Goal: Find specific page/section: Find specific page/section

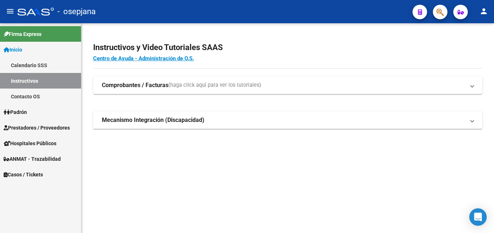
drag, startPoint x: 49, startPoint y: 125, endPoint x: 50, endPoint y: 120, distance: 5.5
click at [49, 125] on span "Prestadores / Proveedores" at bounding box center [37, 128] width 66 height 8
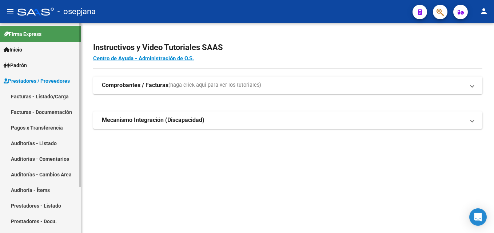
scroll to position [59, 0]
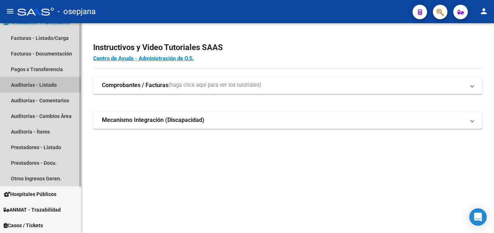
click at [43, 83] on link "Auditorías - Listado" at bounding box center [40, 85] width 81 height 16
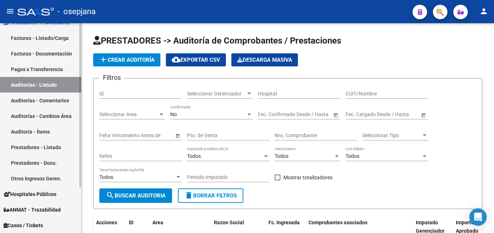
scroll to position [22, 0]
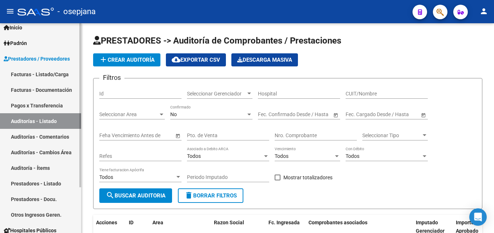
click at [60, 73] on link "Facturas - Listado/Carga" at bounding box center [40, 75] width 81 height 16
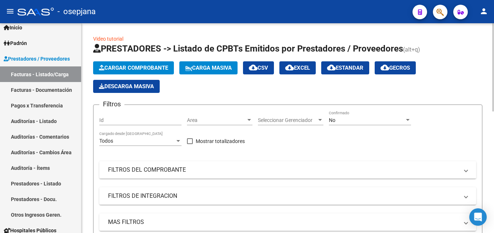
scroll to position [73, 0]
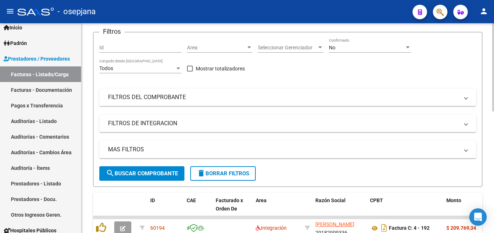
click at [227, 51] on span "Area" at bounding box center [216, 48] width 59 height 6
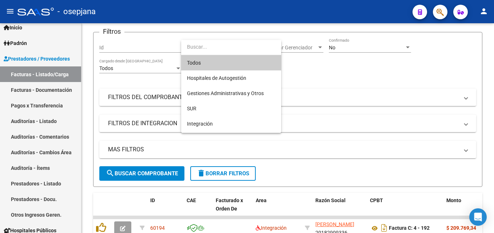
click at [225, 62] on span "Todos" at bounding box center [231, 62] width 88 height 15
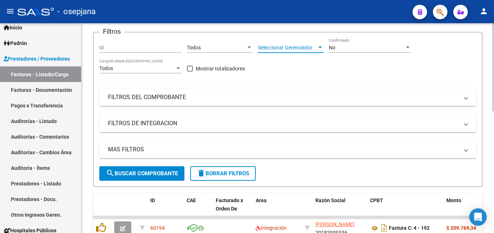
click at [310, 45] on span "Seleccionar Gerenciador" at bounding box center [287, 48] width 59 height 6
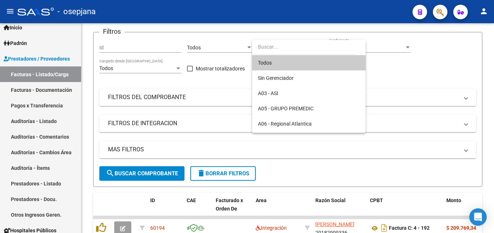
click at [306, 60] on span "Todos" at bounding box center [309, 62] width 102 height 15
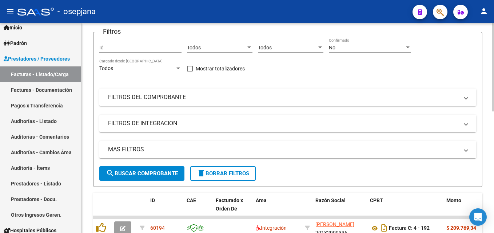
click at [236, 99] on mat-panel-title "FILTROS DEL COMPROBANTE" at bounding box center [283, 97] width 350 height 8
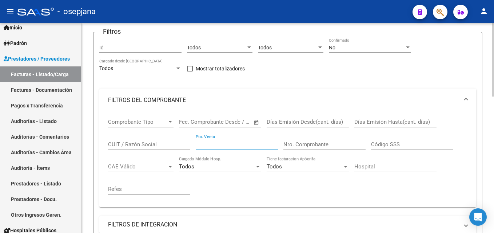
click at [242, 147] on input "Pto. Venta" at bounding box center [237, 144] width 82 height 7
click at [311, 145] on input "Nro. Comprobante" at bounding box center [324, 144] width 82 height 7
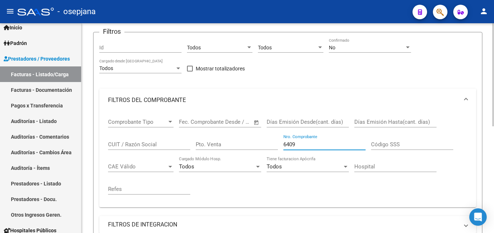
scroll to position [36, 0]
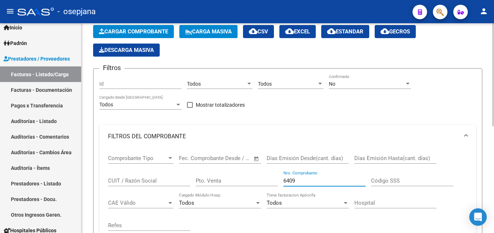
click at [235, 183] on input "Pto. Venta" at bounding box center [237, 181] width 82 height 7
drag, startPoint x: 308, startPoint y: 180, endPoint x: 277, endPoint y: 182, distance: 30.6
click at [277, 182] on div "Comprobante Tipo Comprobante Tipo Fecha inicio – Fecha fin Fec. Comprobante Des…" at bounding box center [287, 193] width 359 height 90
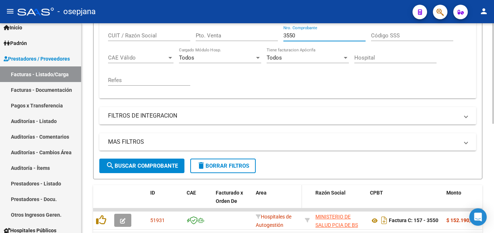
scroll to position [228, 0]
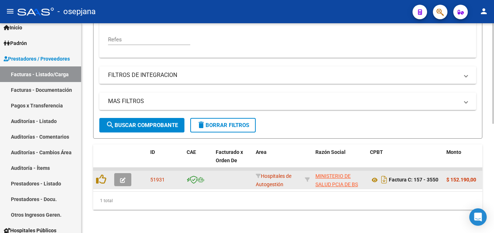
type input "3550"
click at [126, 173] on button "button" at bounding box center [122, 179] width 17 height 13
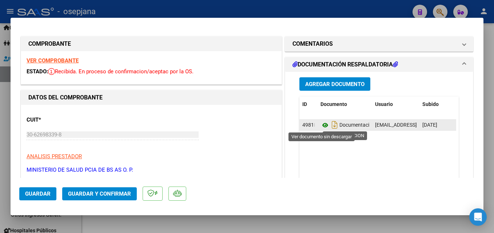
click at [321, 128] on icon at bounding box center [324, 125] width 9 height 9
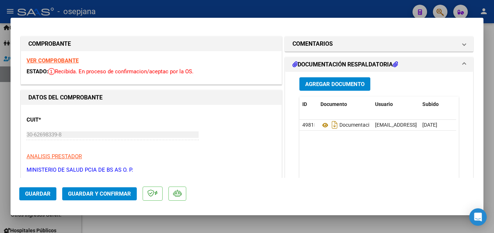
click at [313, 10] on div at bounding box center [247, 116] width 494 height 233
type input "$ 0,00"
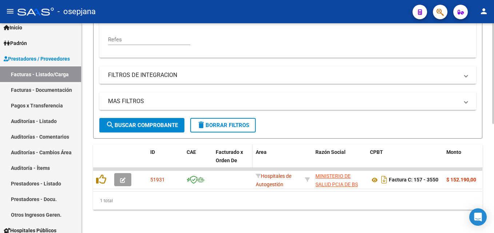
scroll to position [83, 0]
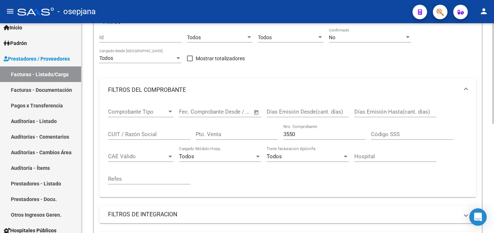
click at [237, 132] on input "Pto. Venta" at bounding box center [237, 134] width 82 height 7
type input "-1"
type input "20"
drag, startPoint x: 319, startPoint y: 134, endPoint x: 270, endPoint y: 133, distance: 49.1
click at [270, 133] on div "Comprobante Tipo Comprobante Tipo Fecha inicio – Fecha fin Fec. Comprobante Des…" at bounding box center [287, 147] width 359 height 90
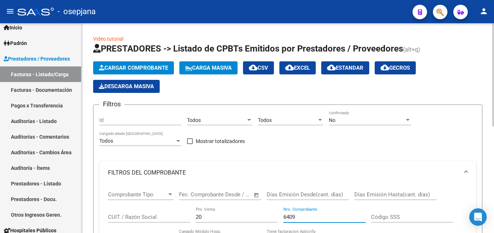
scroll to position [145, 0]
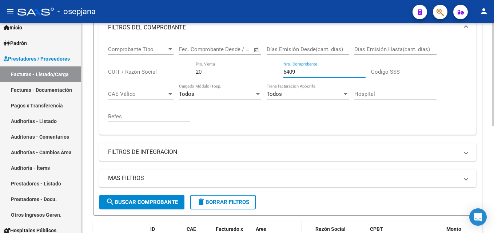
type input "6409"
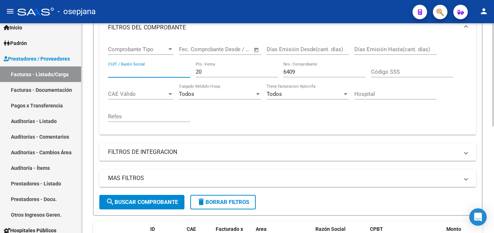
drag, startPoint x: 140, startPoint y: 70, endPoint x: 239, endPoint y: 71, distance: 99.6
click at [143, 70] on input "CUIT / Razón Social" at bounding box center [149, 72] width 82 height 7
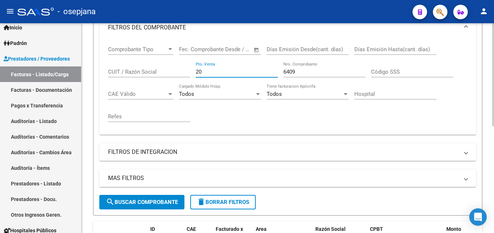
drag, startPoint x: 232, startPoint y: 72, endPoint x: 159, endPoint y: 72, distance: 73.4
click at [159, 72] on div "Comprobante Tipo Comprobante Tipo Fecha inicio – Fecha fin Fec. Comprobante Des…" at bounding box center [287, 84] width 359 height 90
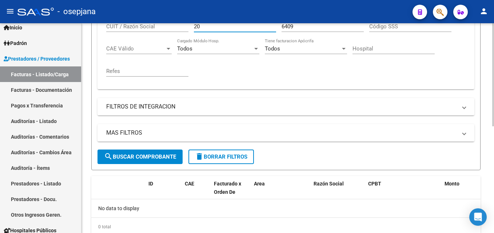
scroll to position [82, 2]
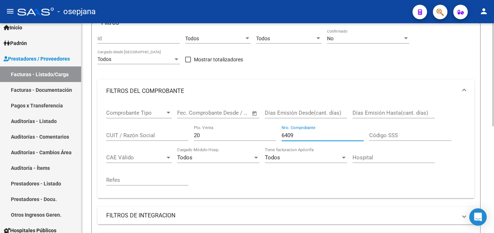
click at [305, 137] on input "6409" at bounding box center [322, 135] width 82 height 7
drag, startPoint x: 211, startPoint y: 133, endPoint x: 189, endPoint y: 136, distance: 21.6
click at [189, 136] on div "Comprobante Tipo Comprobante Tipo Fecha inicio – Fecha fin Fec. Comprobante Des…" at bounding box center [285, 148] width 359 height 90
type input "157"
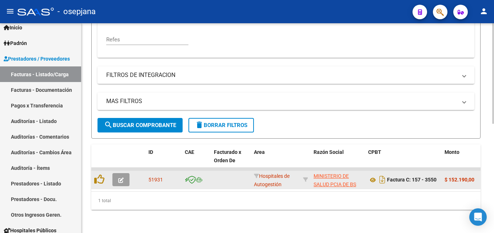
type input "3550"
click at [123, 178] on icon "button" at bounding box center [120, 180] width 5 height 5
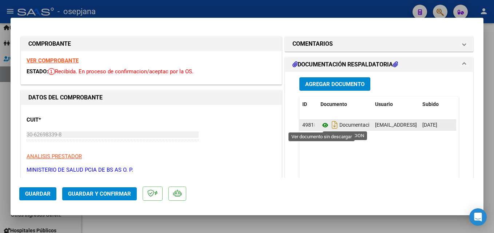
click at [323, 124] on icon at bounding box center [324, 125] width 9 height 9
